Goal: Task Accomplishment & Management: Use online tool/utility

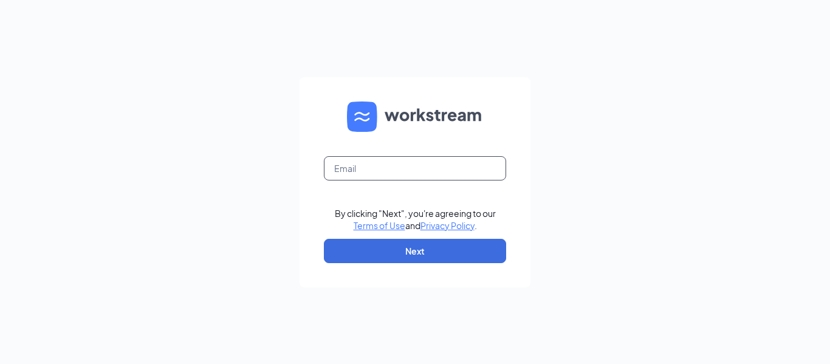
click at [369, 177] on input "text" at bounding box center [415, 168] width 182 height 24
type input "[PERSON_NAME]"
type input "[PERSON_NAME][EMAIL_ADDRESS][DOMAIN_NAME]"
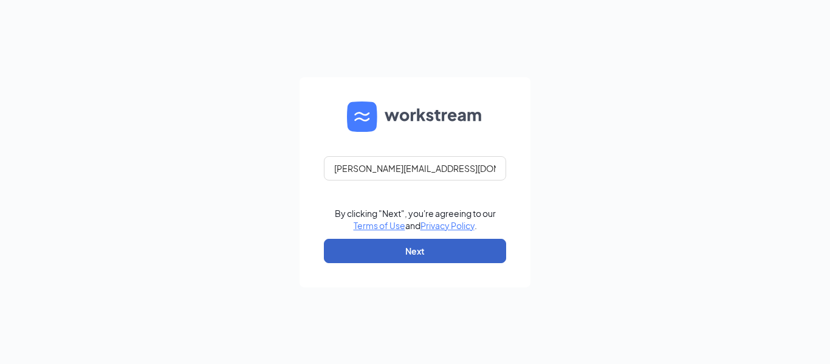
click at [414, 247] on button "Next" at bounding box center [415, 251] width 182 height 24
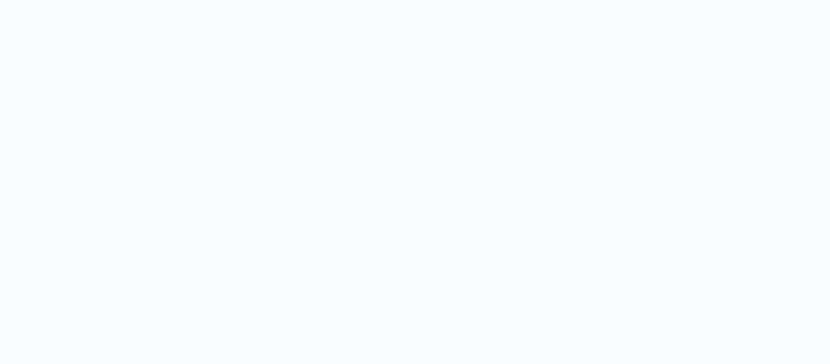
click at [715, 45] on body at bounding box center [415, 182] width 830 height 364
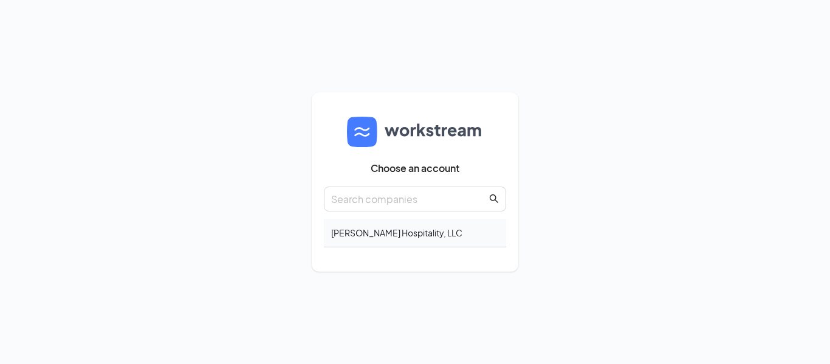
click at [426, 232] on div "West Ashley Hospitality, LLC" at bounding box center [415, 233] width 182 height 29
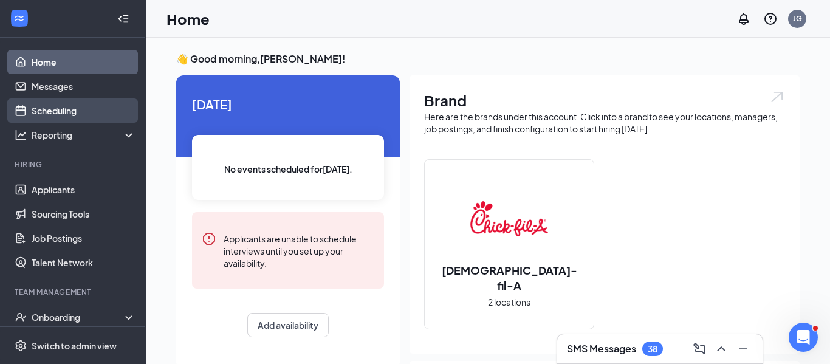
click at [63, 117] on link "Scheduling" at bounding box center [84, 110] width 104 height 24
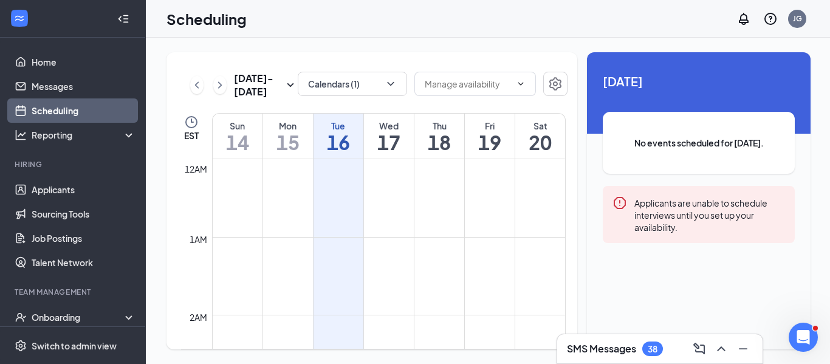
scroll to position [597, 0]
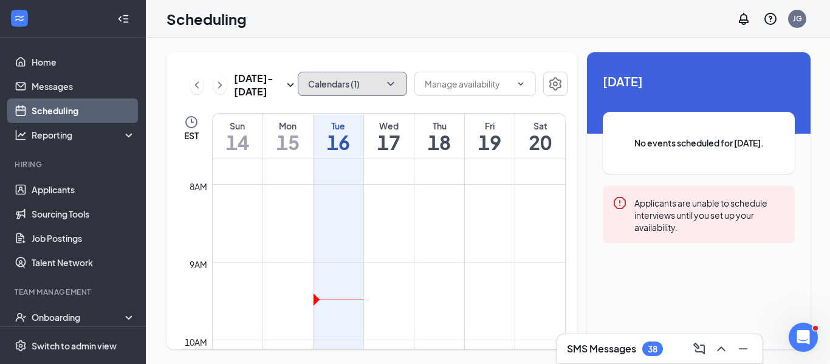
click at [357, 77] on button "Calendars (1)" at bounding box center [352, 84] width 109 height 24
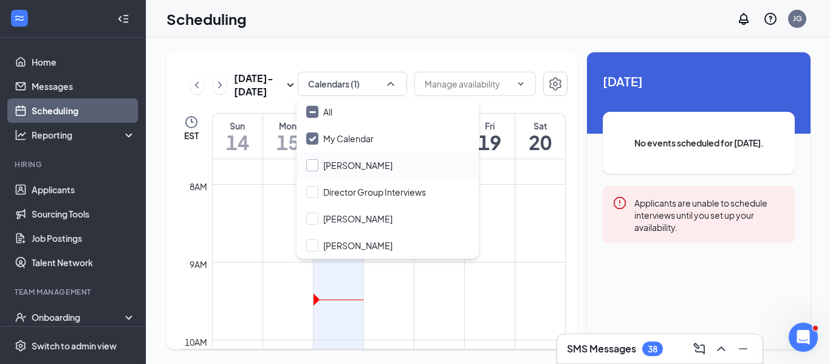
click at [306, 164] on input "[PERSON_NAME]" at bounding box center [349, 165] width 86 height 12
checkbox input "true"
click at [312, 190] on input "Director Group Interviews" at bounding box center [366, 192] width 120 height 12
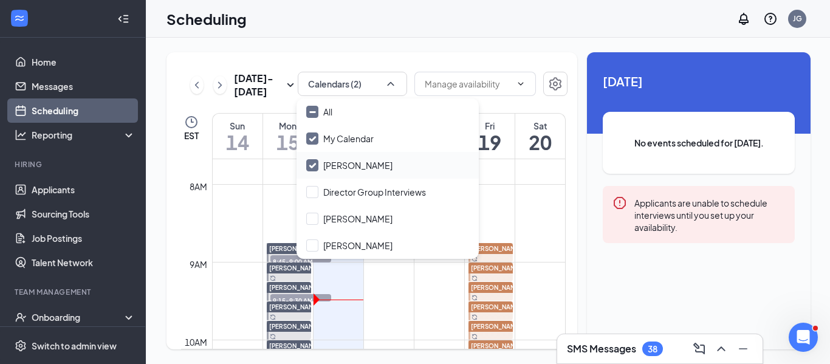
checkbox input "true"
click at [312, 163] on input "[PERSON_NAME]" at bounding box center [349, 165] width 86 height 12
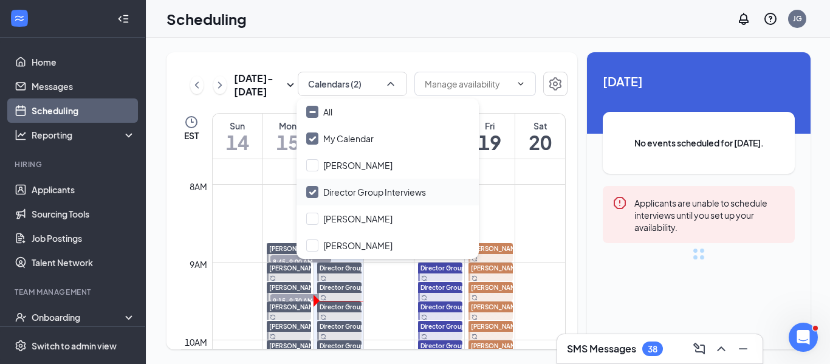
checkbox input "false"
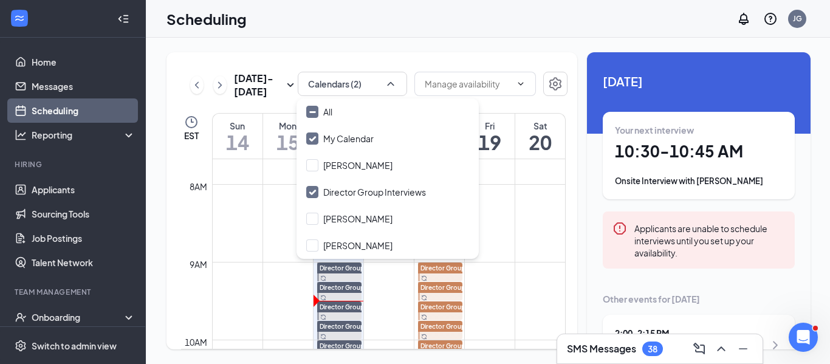
click at [469, 44] on div "[DATE] - [DATE] Calendars (2) EST Sun 14 Mon 15 Tue 16 Wed 17 Thu 18 Fri 19 Sat…" at bounding box center [488, 201] width 685 height 326
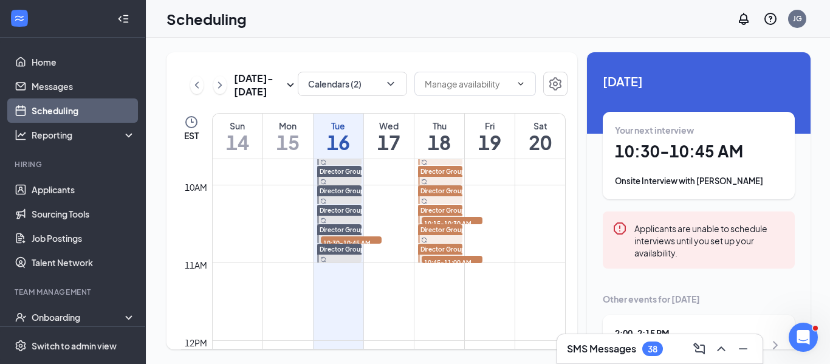
scroll to position [743, 0]
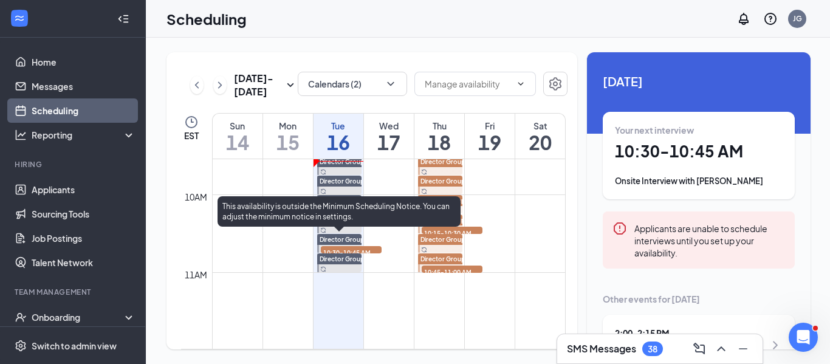
click at [373, 251] on span "10:30-10:45 AM" at bounding box center [351, 252] width 61 height 12
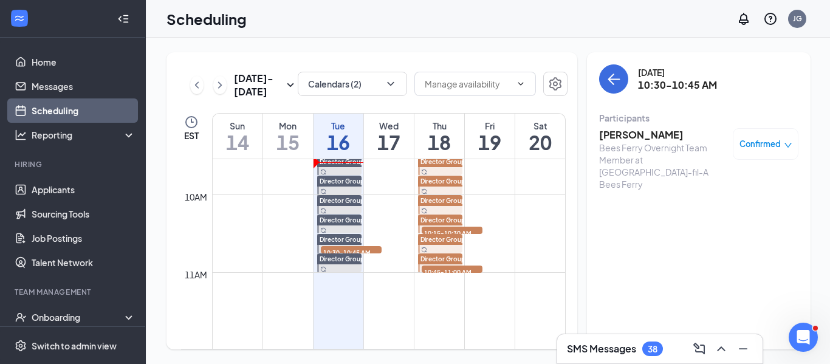
click at [625, 132] on h3 "[PERSON_NAME]" at bounding box center [663, 134] width 128 height 13
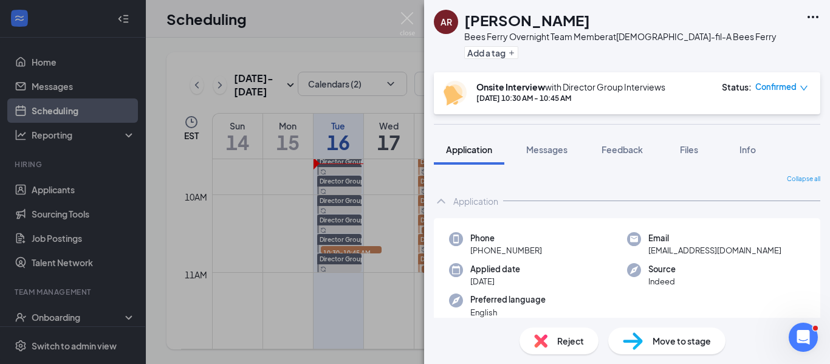
click at [281, 255] on div "AR [PERSON_NAME] Bees Ferry Overnight Team Member at [DEMOGRAPHIC_DATA]-fil-A B…" at bounding box center [415, 182] width 830 height 364
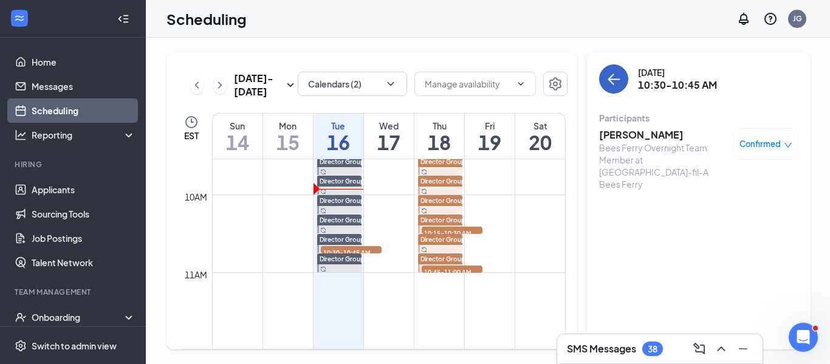
click at [606, 77] on icon "ArrowLeft" at bounding box center [613, 79] width 15 height 15
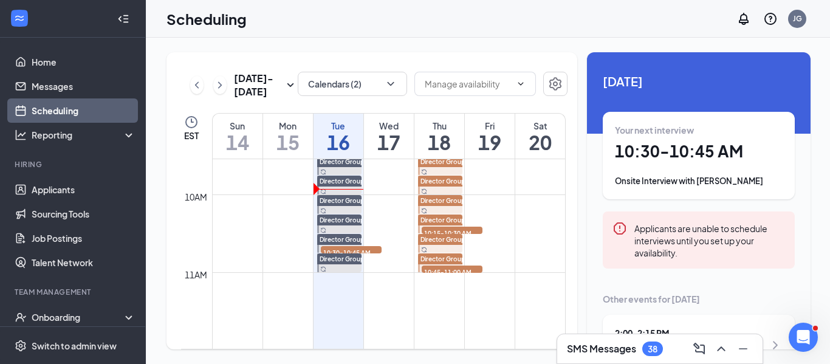
click at [724, 184] on div "Onsite Interview with [PERSON_NAME]" at bounding box center [699, 181] width 168 height 12
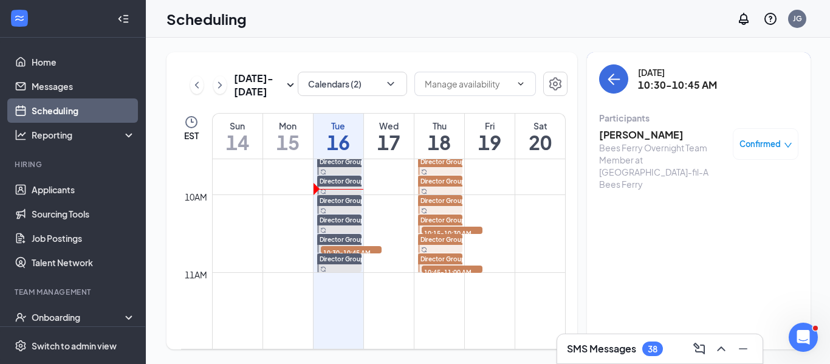
click at [610, 138] on h3 "[PERSON_NAME]" at bounding box center [663, 134] width 128 height 13
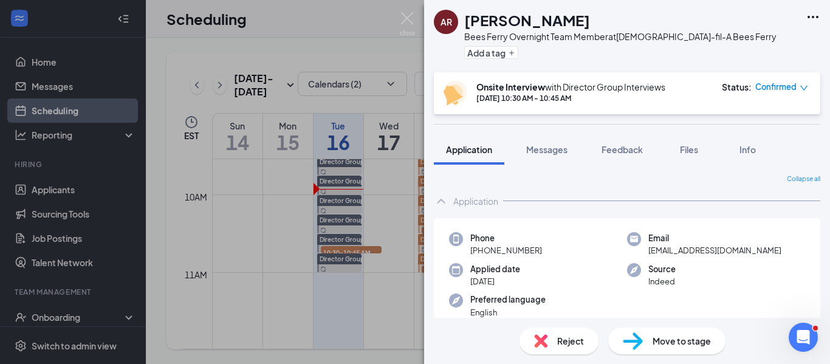
click at [524, 249] on span "[PHONE_NUMBER]" at bounding box center [506, 250] width 72 height 12
copy span "[PHONE_NUMBER]"
click at [665, 252] on span "[EMAIL_ADDRESS][DOMAIN_NAME]" at bounding box center [714, 250] width 133 height 12
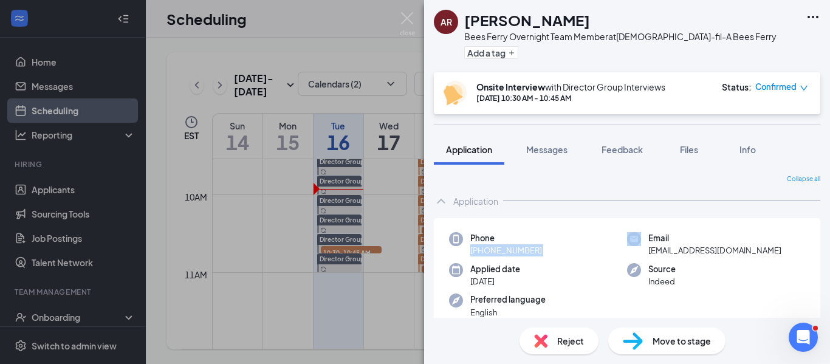
click at [665, 252] on span "[EMAIL_ADDRESS][DOMAIN_NAME]" at bounding box center [714, 250] width 133 height 12
copy span "[EMAIL_ADDRESS][DOMAIN_NAME]"
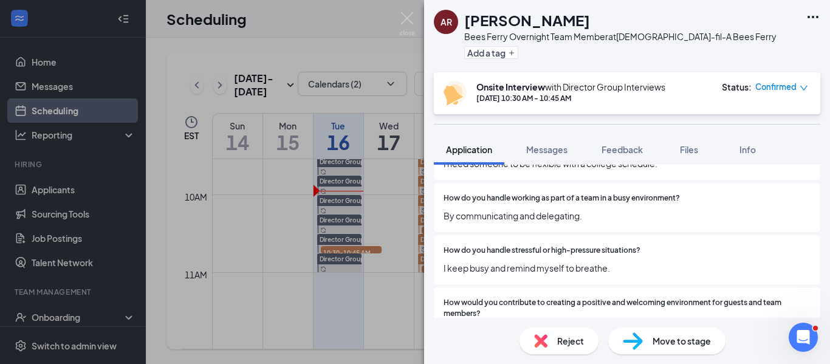
scroll to position [803, 0]
